Goal: Transaction & Acquisition: Purchase product/service

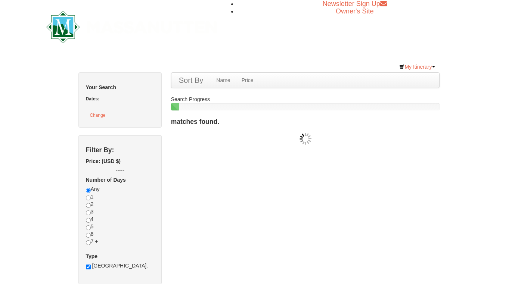
checkbox input "true"
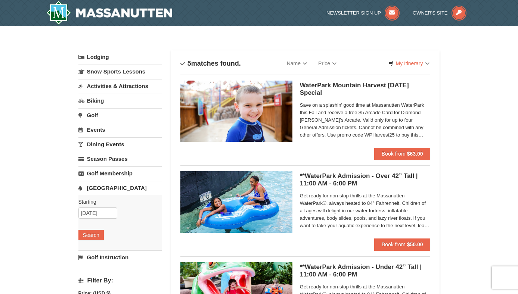
click at [363, 128] on span "Save on a splashin' good time at Massanutten WaterPark this Fall and receive a …" at bounding box center [365, 120] width 131 height 37
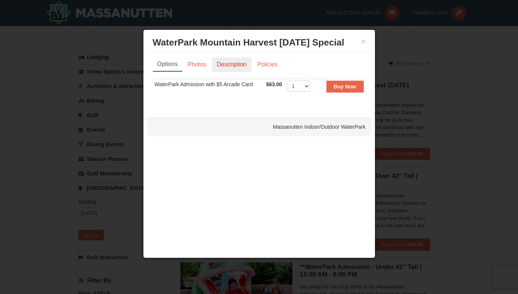
click at [232, 67] on link "Description" at bounding box center [232, 65] width 40 height 14
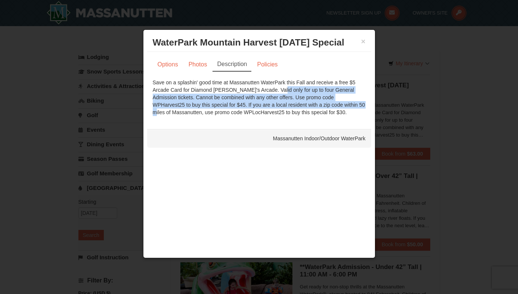
drag, startPoint x: 245, startPoint y: 90, endPoint x: 302, endPoint y: 104, distance: 58.3
click at [302, 104] on div "Save on a splashin' good time at Massanutten WaterPark this Fall and receive a …" at bounding box center [259, 97] width 213 height 37
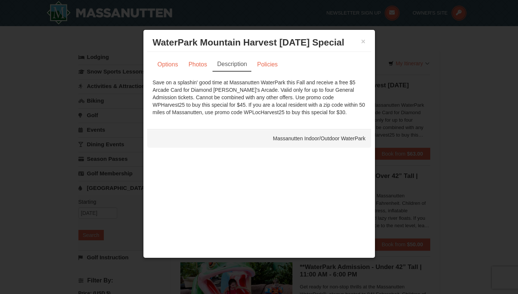
click at [299, 111] on div "Save on a splashin' good time at Massanutten WaterPark this Fall and receive a …" at bounding box center [259, 97] width 213 height 37
click at [199, 67] on link "Photos" at bounding box center [198, 65] width 28 height 14
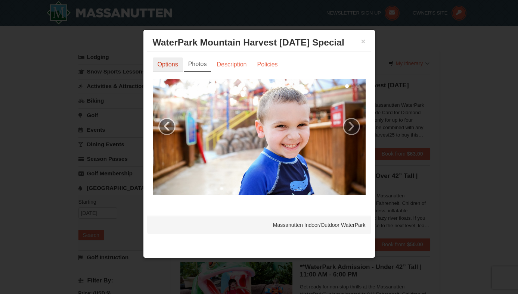
click at [168, 67] on link "Options" at bounding box center [168, 65] width 30 height 14
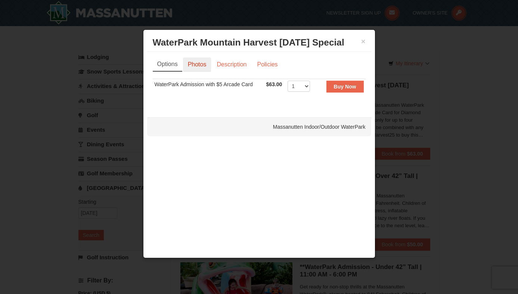
click at [194, 65] on link "Photos" at bounding box center [197, 65] width 28 height 14
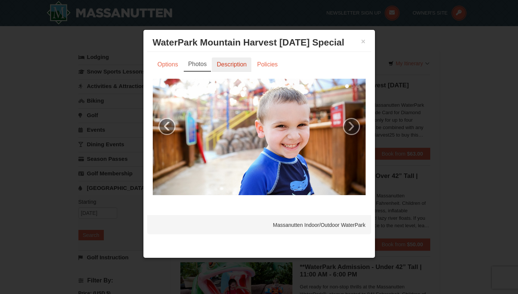
click at [229, 67] on link "Description" at bounding box center [232, 65] width 40 height 14
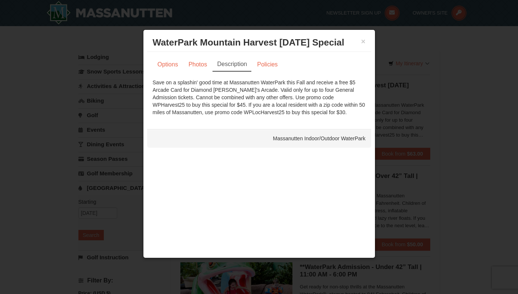
drag, startPoint x: 289, startPoint y: 112, endPoint x: 151, endPoint y: 81, distance: 142.0
click at [151, 81] on div "Options Photos Description Policies Sorry, no matches found. Please remove some…" at bounding box center [259, 87] width 224 height 70
copy div "Save on a splashin' good time at Massanutten WaterPark this Fall and receive a …"
click at [364, 42] on button "×" at bounding box center [363, 41] width 4 height 7
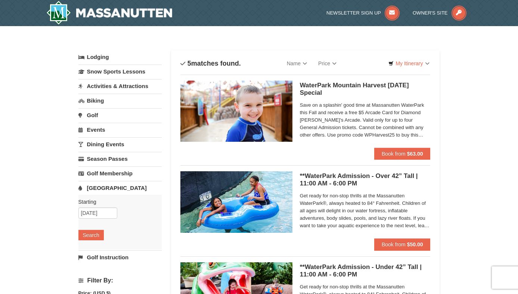
click at [51, 91] on div "× Categories List Filter My Itinerary Questions? [PHONE_NUMBER] Lodging Arrival…" at bounding box center [259, 288] width 518 height 524
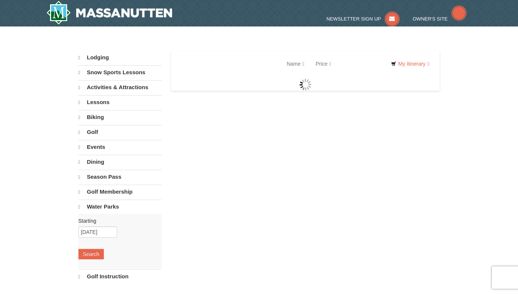
select select "10"
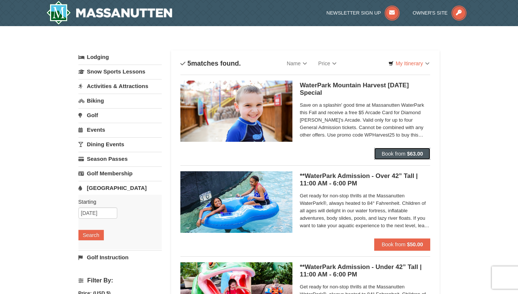
click at [398, 155] on span "Book from" at bounding box center [394, 154] width 24 height 6
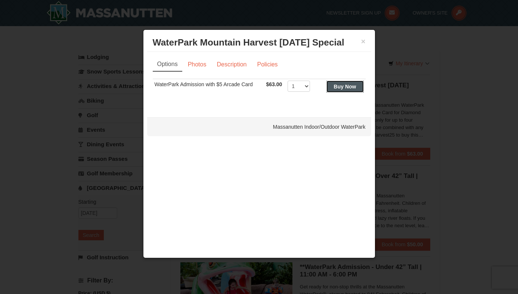
click at [341, 91] on button "Buy Now" at bounding box center [345, 87] width 37 height 12
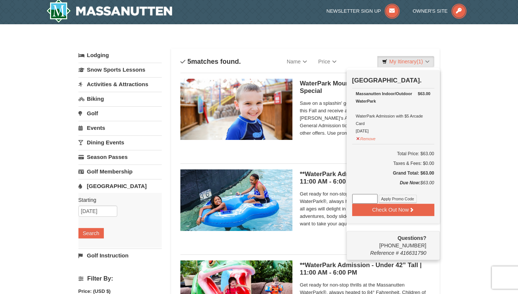
scroll to position [2, 0]
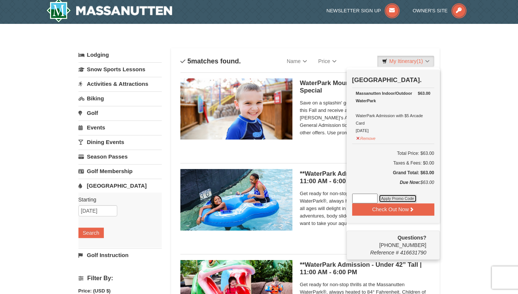
click at [402, 199] on button "Apply Promo Code" at bounding box center [398, 199] width 38 height 8
click at [425, 61] on link "My Itinerary (1)" at bounding box center [405, 61] width 57 height 11
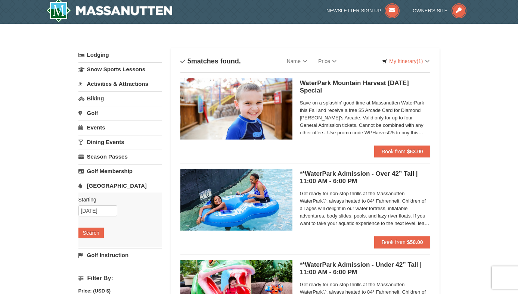
click at [356, 123] on span "Save on a splashin' good time at Massanutten WaterPark this Fall and receive a …" at bounding box center [365, 117] width 131 height 37
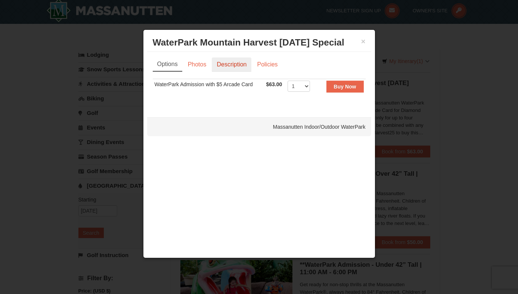
click at [228, 69] on link "Description" at bounding box center [232, 65] width 40 height 14
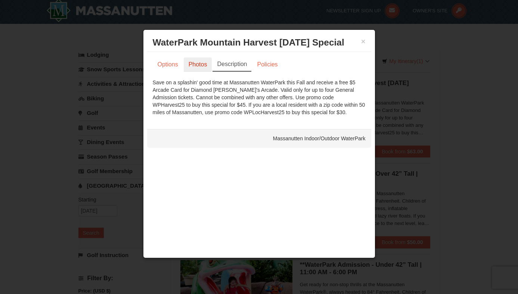
click at [200, 67] on link "Photos" at bounding box center [198, 65] width 28 height 14
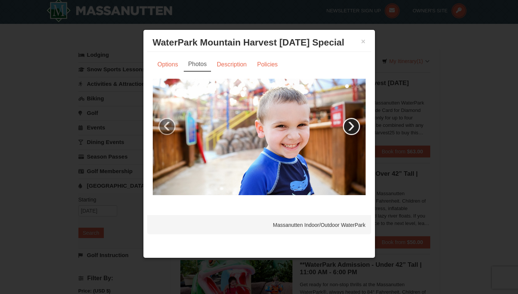
click at [352, 131] on link "›" at bounding box center [351, 126] width 17 height 17
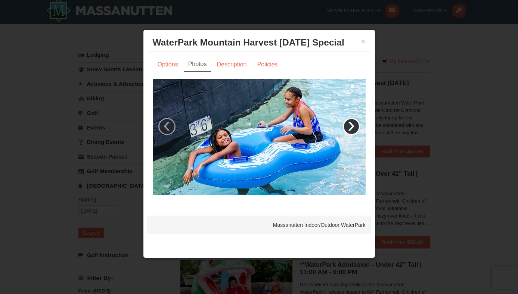
click at [352, 130] on link "›" at bounding box center [351, 126] width 17 height 17
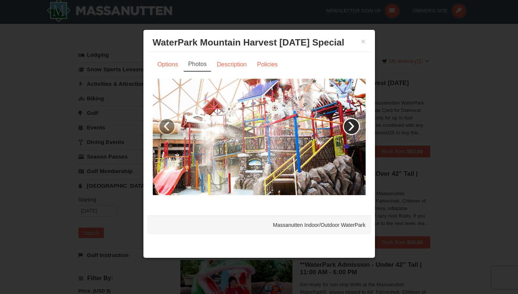
click at [352, 130] on link "›" at bounding box center [351, 126] width 17 height 17
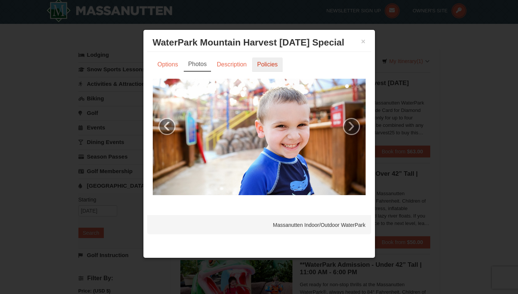
click at [265, 68] on link "Policies" at bounding box center [267, 65] width 30 height 14
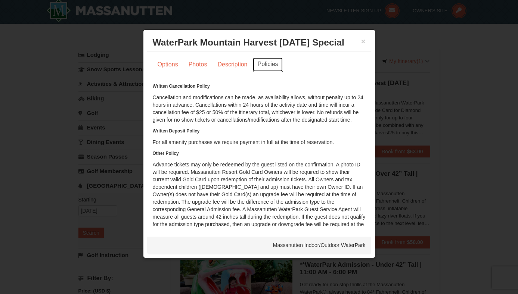
scroll to position [27, 0]
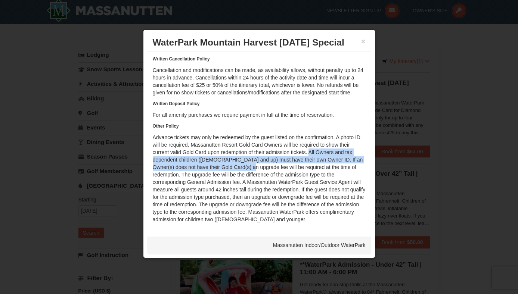
drag, startPoint x: 307, startPoint y: 151, endPoint x: 247, endPoint y: 170, distance: 62.4
click at [247, 170] on div "Written Cancellation Policy Cancellation and modifications can be made, as avai…" at bounding box center [259, 139] width 213 height 168
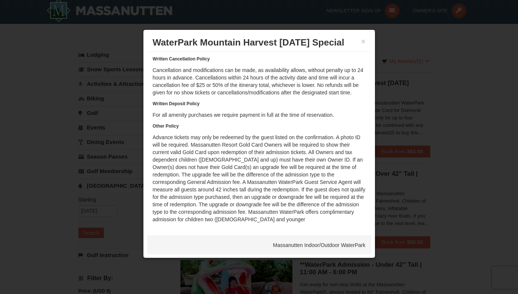
click at [244, 175] on div "Written Cancellation Policy Cancellation and modifications can be made, as avai…" at bounding box center [259, 139] width 213 height 168
click at [363, 43] on button "×" at bounding box center [363, 41] width 4 height 7
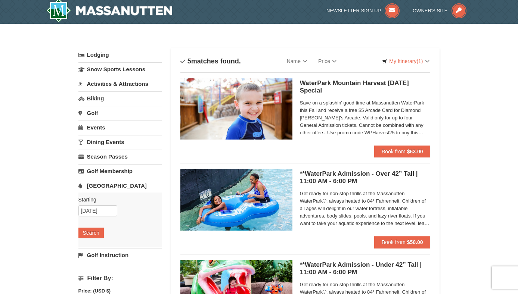
click at [327, 106] on span "Save on a splashin' good time at Massanutten WaterPark this Fall and receive a …" at bounding box center [365, 117] width 131 height 37
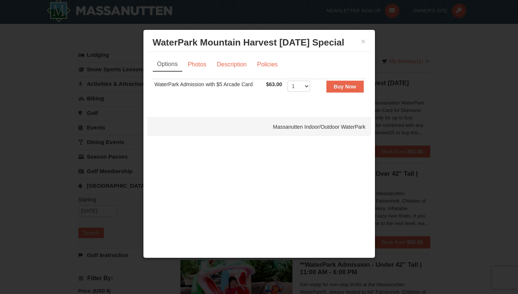
scroll to position [0, 0]
click at [228, 67] on link "Description" at bounding box center [232, 65] width 40 height 14
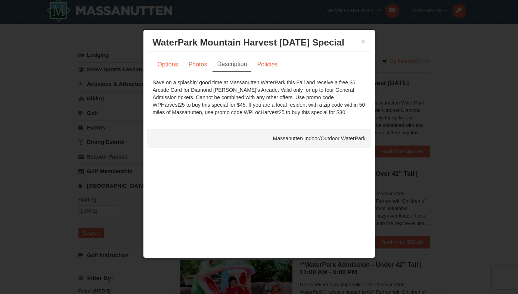
click at [310, 97] on div "Save on a splashin' good time at Massanutten WaterPark this Fall and receive a …" at bounding box center [259, 97] width 213 height 37
copy div "WPHarvest25"
click at [167, 64] on link "Options" at bounding box center [168, 65] width 30 height 14
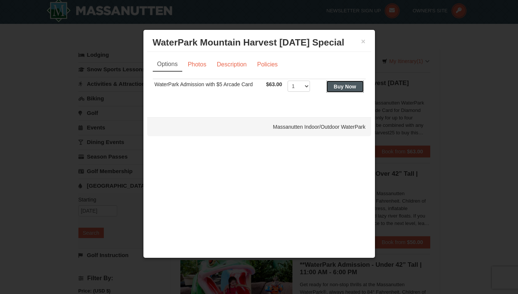
click at [349, 86] on strong "Buy Now" at bounding box center [345, 87] width 22 height 6
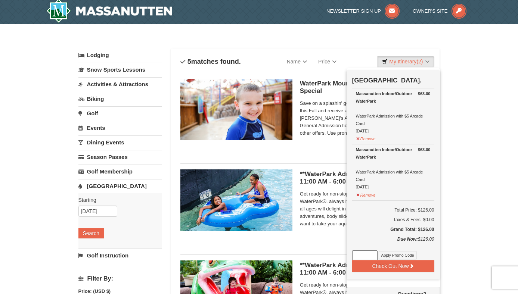
scroll to position [2, 0]
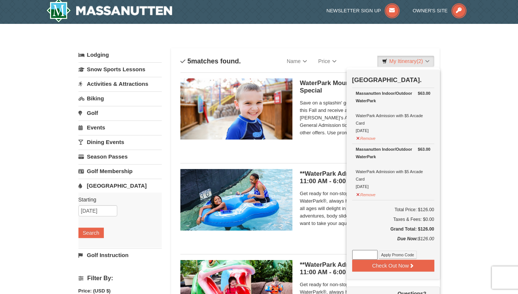
click at [366, 257] on input at bounding box center [364, 255] width 25 height 10
paste input "WPHarvest25"
type input "WPHarvest25"
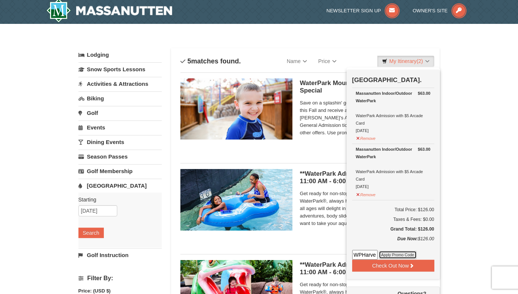
click at [399, 254] on button "Apply Promo Code" at bounding box center [398, 255] width 38 height 8
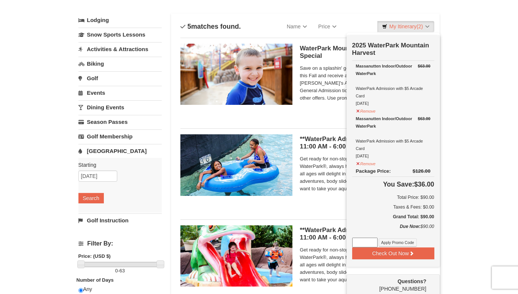
scroll to position [37, 0]
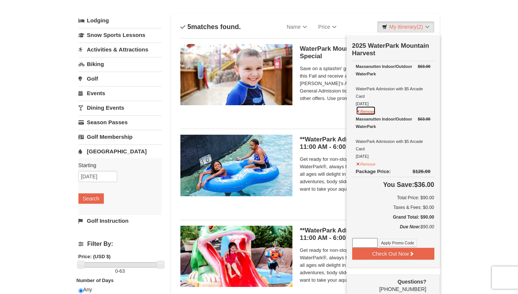
click at [359, 111] on button "Remove" at bounding box center [366, 110] width 20 height 9
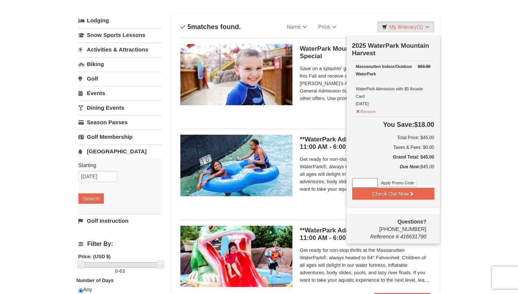
click at [456, 72] on div "× Categories List Filter My Itinerary (1) Check Out Now 2025 WaterPark Mountain…" at bounding box center [259, 252] width 518 height 524
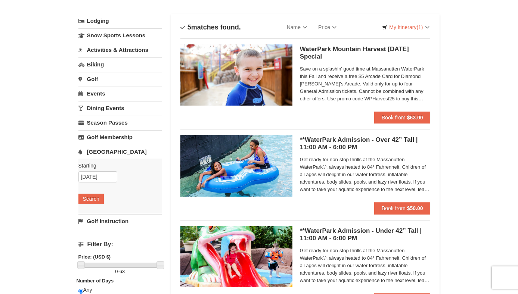
scroll to position [0, 0]
